Goal: Information Seeking & Learning: Compare options

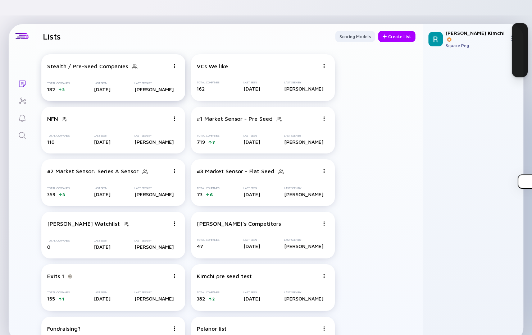
click at [62, 87] on div "3" at bounding box center [63, 89] width 3 height 5
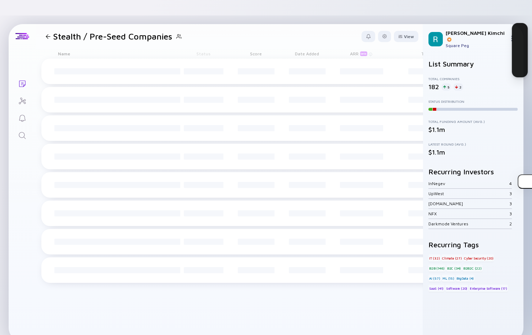
click at [446, 83] on div "5" at bounding box center [446, 86] width 9 height 7
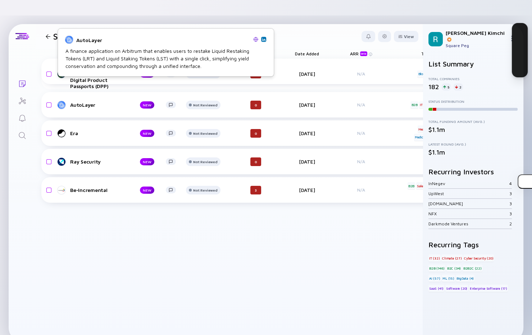
click at [254, 39] on img at bounding box center [255, 39] width 5 height 5
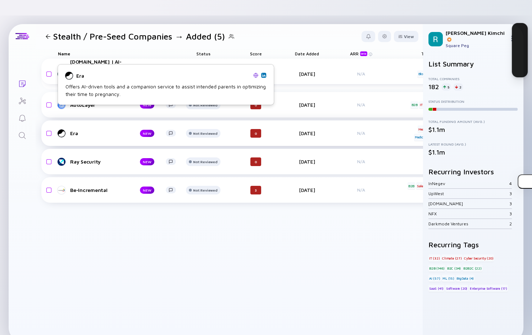
click at [71, 130] on div "Era" at bounding box center [99, 133] width 58 height 6
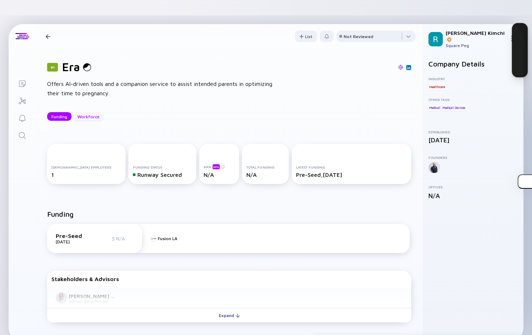
click at [90, 111] on div "Workforce" at bounding box center [88, 116] width 31 height 11
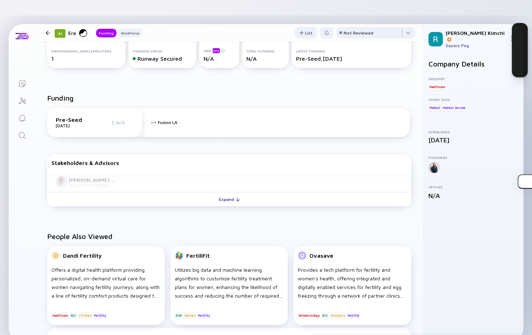
scroll to position [97, 0]
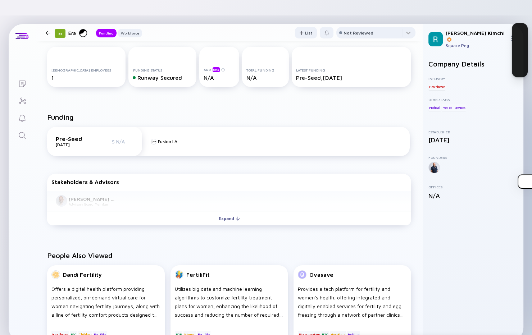
click at [22, 80] on icon "Lists" at bounding box center [22, 84] width 9 height 9
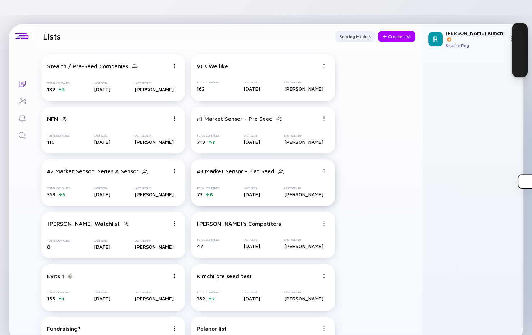
click at [210, 192] on div "6" at bounding box center [211, 194] width 3 height 5
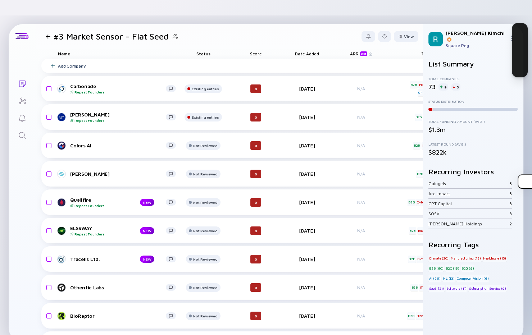
click at [445, 83] on div "9" at bounding box center [444, 86] width 10 height 7
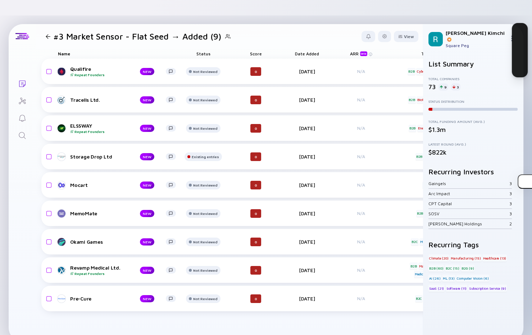
click at [48, 34] on div at bounding box center [48, 36] width 5 height 5
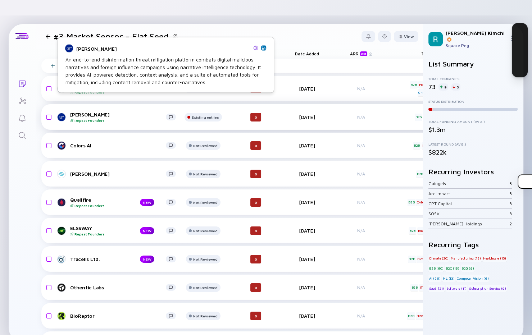
click at [84, 112] on div "[PERSON_NAME] Repeat Founders" at bounding box center [118, 117] width 96 height 11
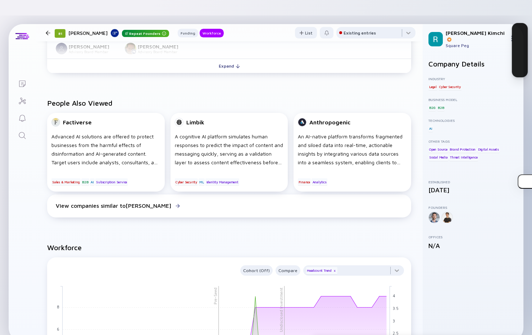
scroll to position [312, 0]
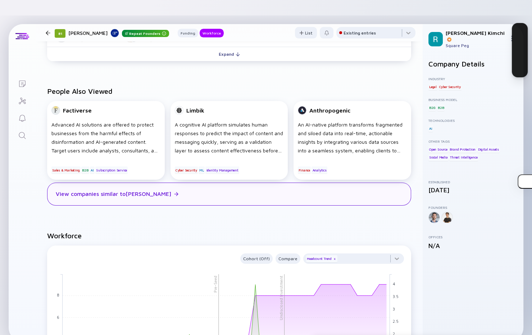
click at [135, 191] on div "View companies similar to [PERSON_NAME]" at bounding box center [113, 194] width 115 height 6
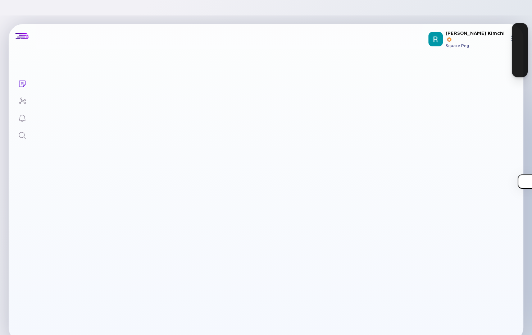
checkbox input "true"
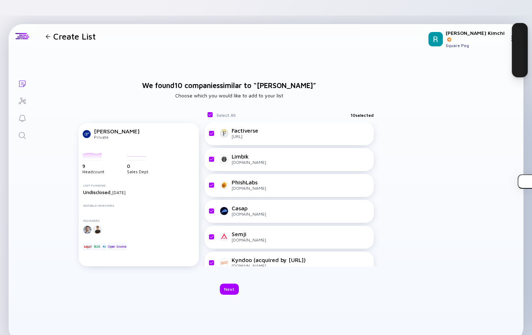
click at [53, 34] on div at bounding box center [48, 36] width 10 height 5
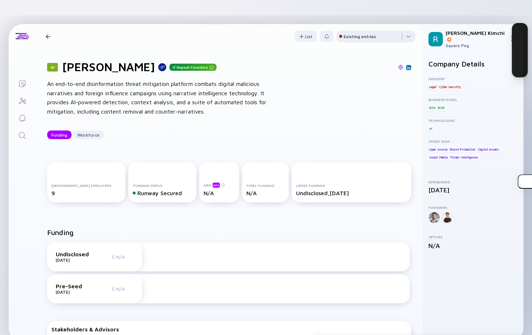
click at [359, 34] on div "Existing entries" at bounding box center [360, 36] width 32 height 5
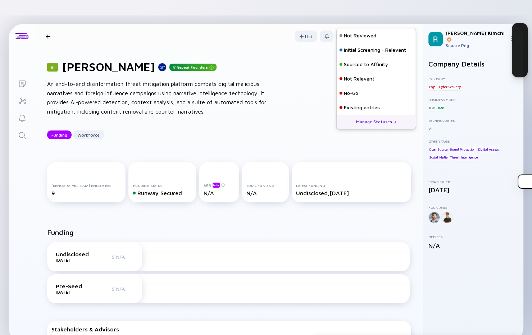
click at [359, 34] on div "Existing entries" at bounding box center [360, 36] width 32 height 5
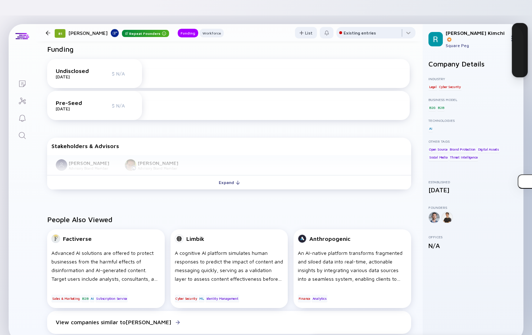
scroll to position [184, 0]
